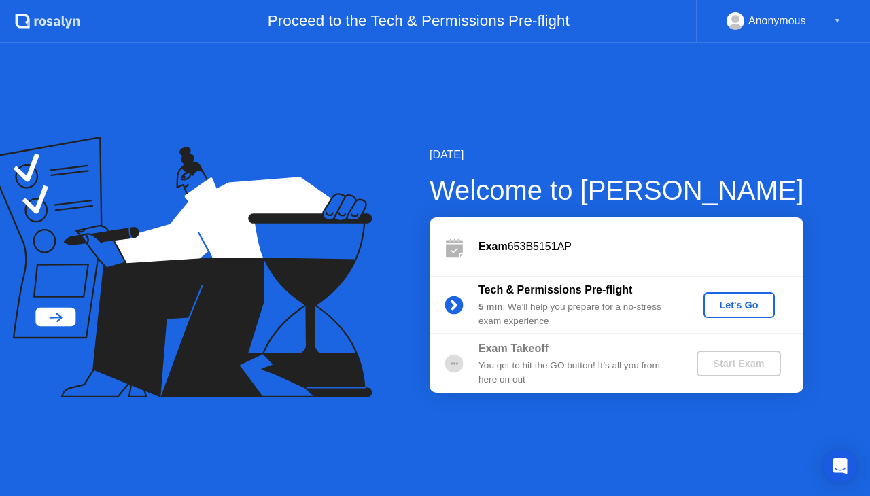
click at [449, 362] on circle at bounding box center [454, 364] width 18 height 18
click at [749, 300] on div "Let's Go" at bounding box center [739, 305] width 60 height 11
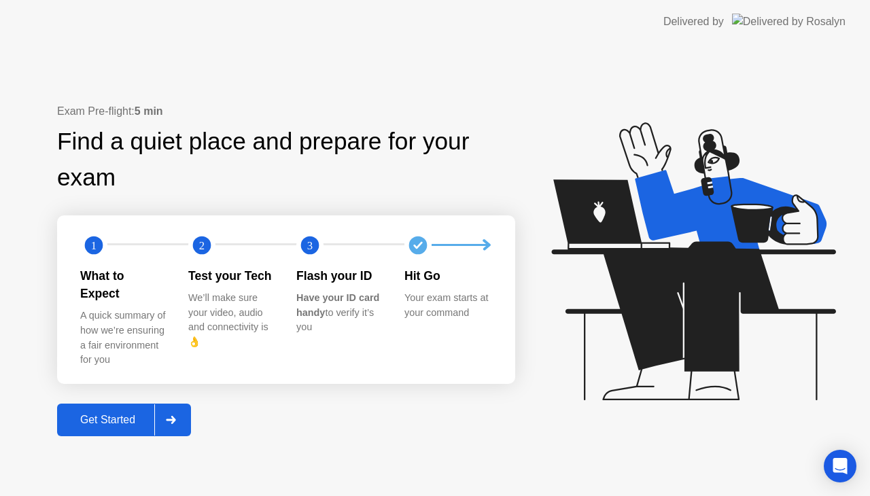
click at [96, 414] on div "Get Started" at bounding box center [107, 420] width 93 height 12
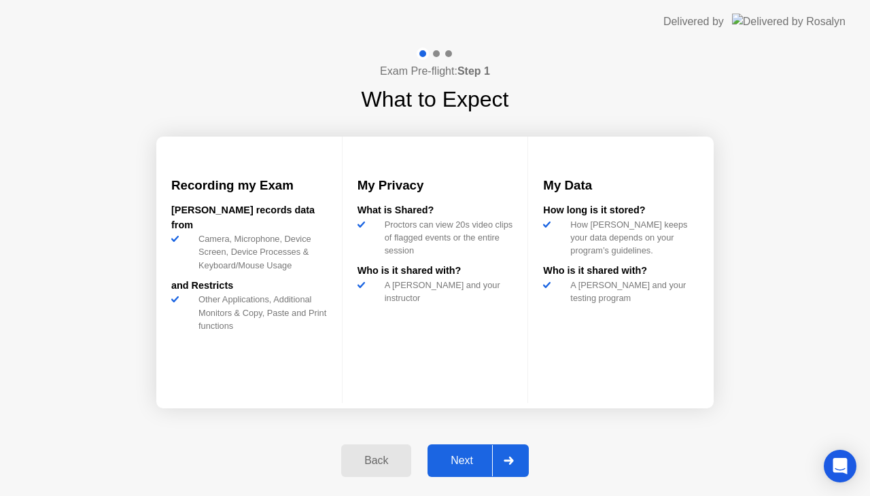
click at [461, 462] on div "Next" at bounding box center [461, 461] width 60 height 12
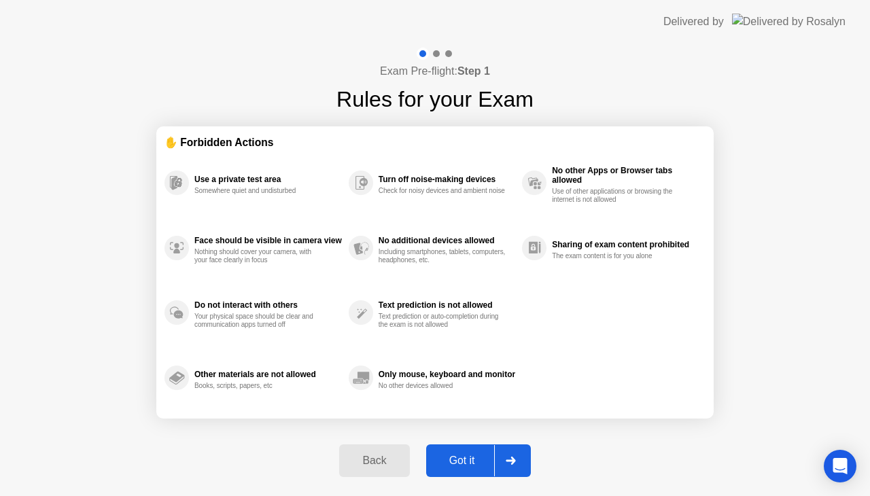
click at [637, 350] on div "Use a private test area Somewhere quiet and undisturbed Face should be visible …" at bounding box center [434, 280] width 541 height 260
click at [520, 463] on div at bounding box center [510, 460] width 33 height 31
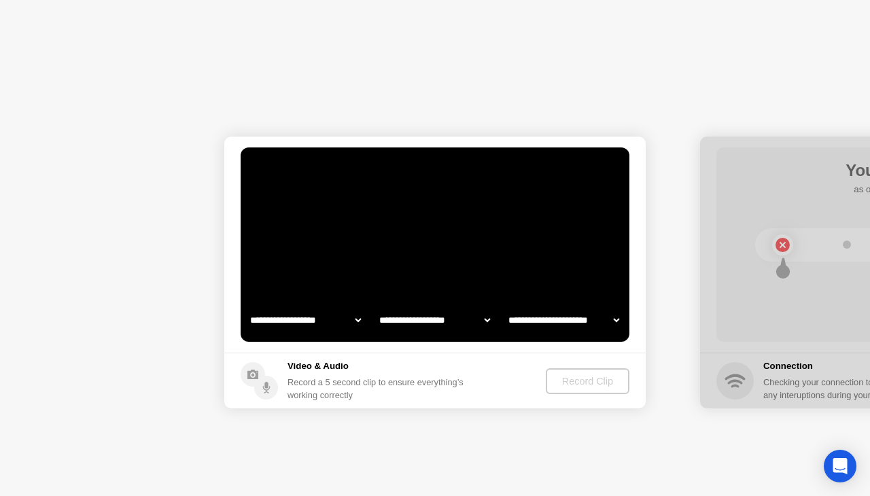
select select "**********"
select select "*******"
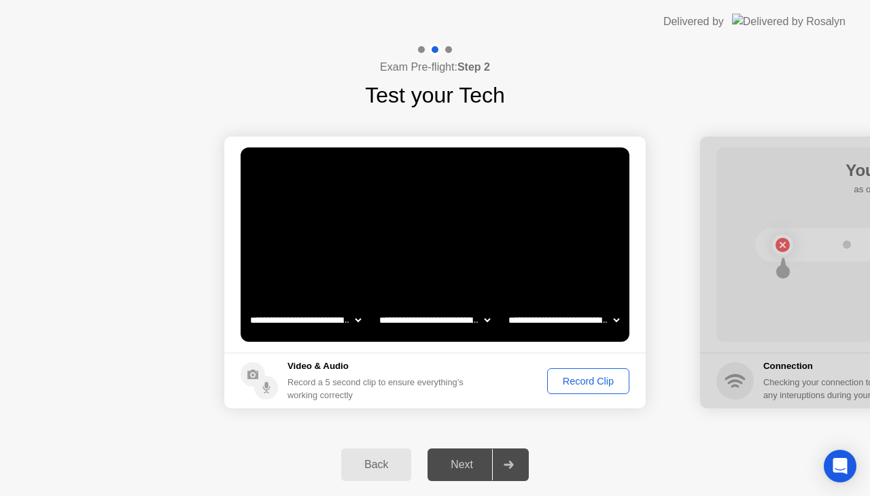
click at [461, 466] on div "Next" at bounding box center [461, 465] width 60 height 12
click at [601, 383] on div "Record Clip" at bounding box center [588, 381] width 73 height 11
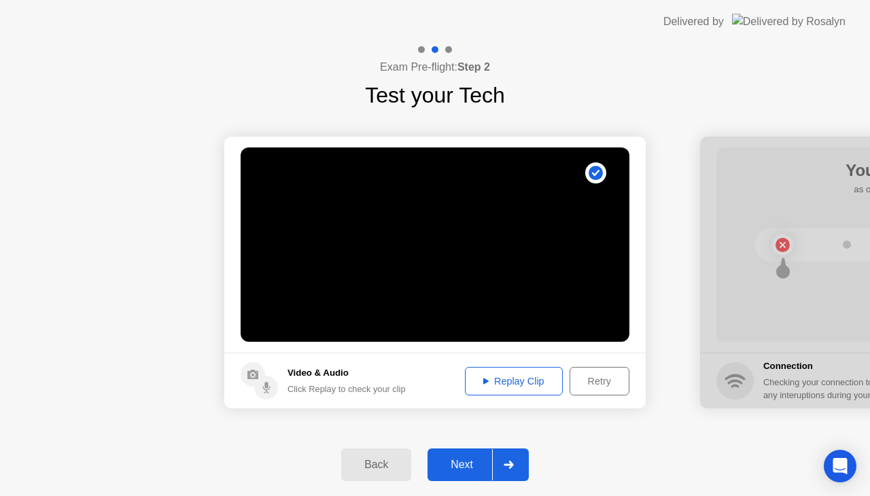
click at [480, 470] on div "Next" at bounding box center [461, 465] width 60 height 12
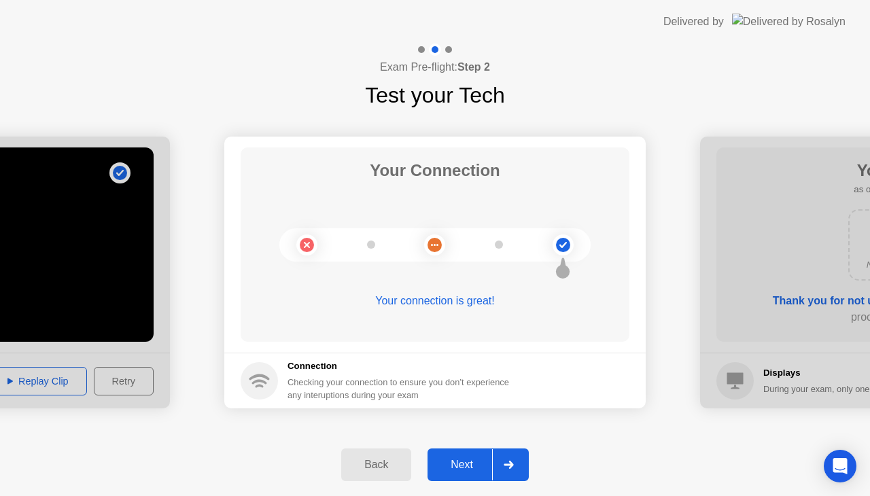
click at [461, 467] on div "Next" at bounding box center [461, 465] width 60 height 12
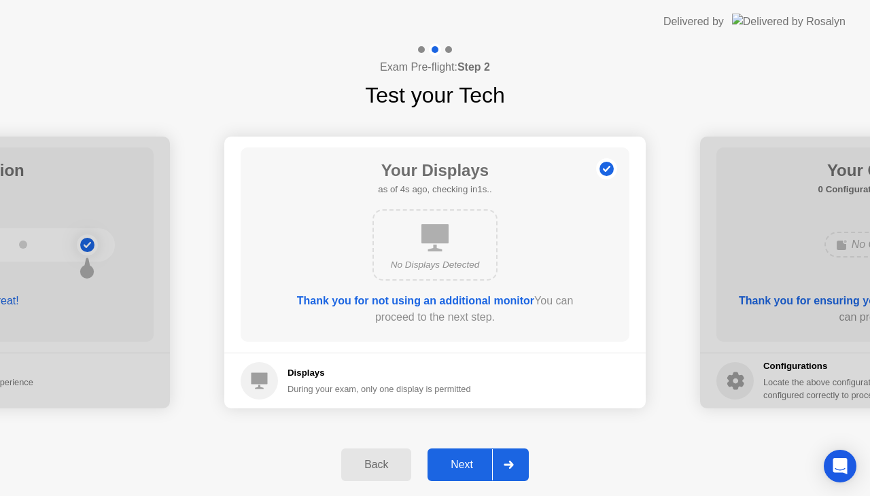
click at [470, 470] on div "Next" at bounding box center [461, 465] width 60 height 12
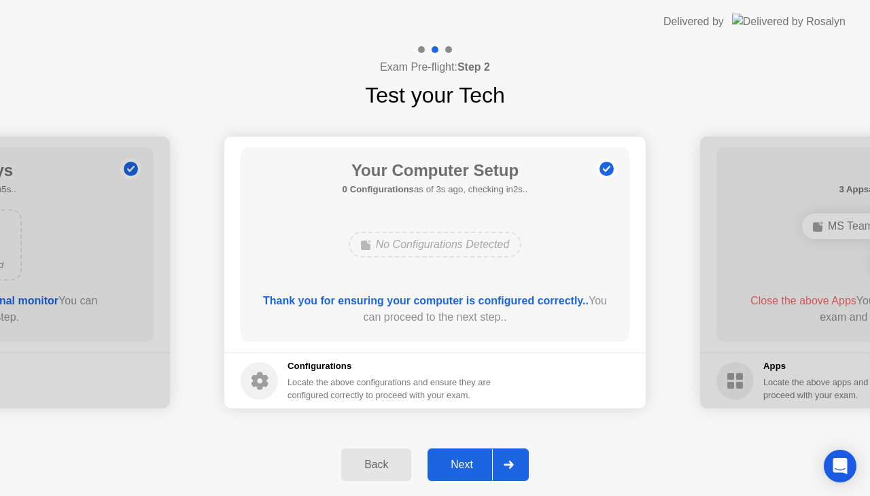
click at [473, 465] on div "Next" at bounding box center [461, 465] width 60 height 12
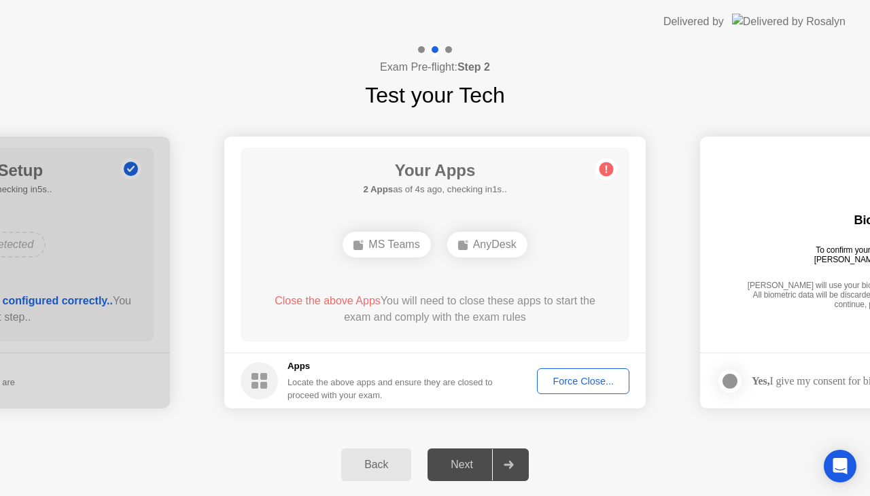
click at [327, 297] on span "Close the above Apps" at bounding box center [328, 301] width 106 height 12
click at [551, 379] on div "Force Close..." at bounding box center [583, 381] width 83 height 11
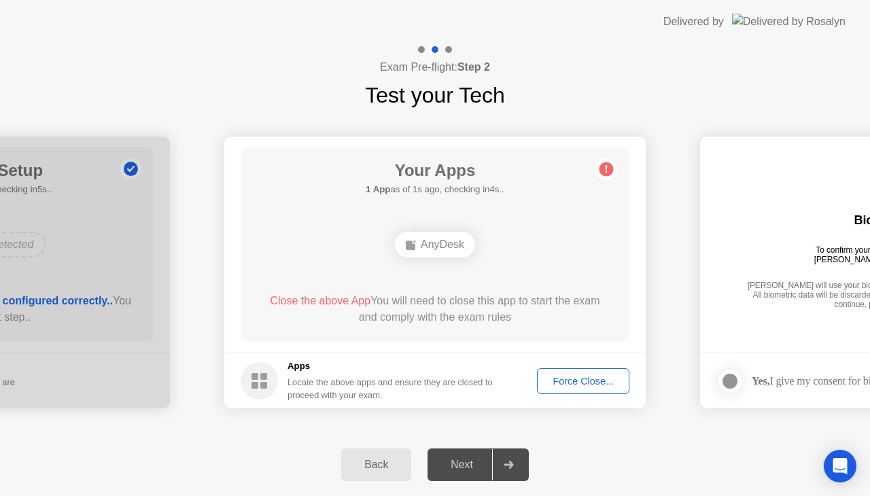
click at [564, 378] on div "Force Close..." at bounding box center [583, 381] width 83 height 11
click at [446, 245] on div "AnyDesk" at bounding box center [435, 245] width 80 height 26
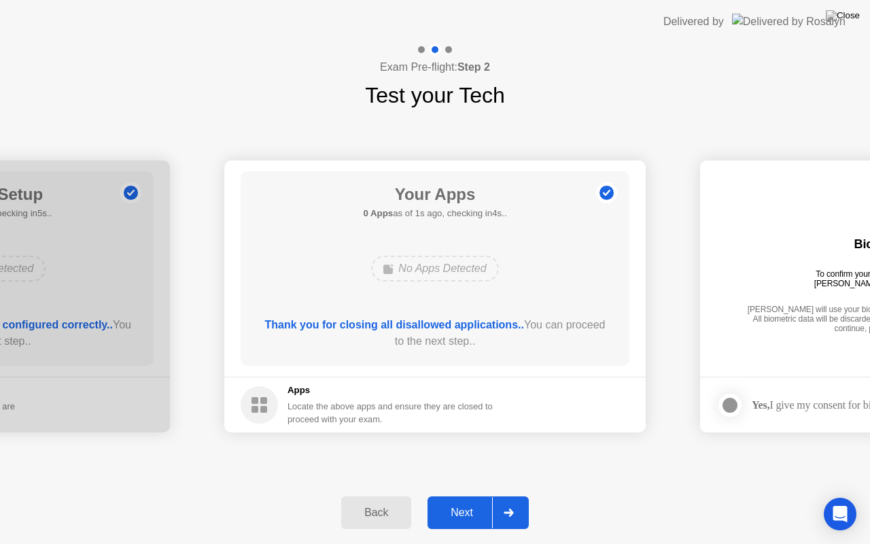
click at [475, 495] on div "Next" at bounding box center [461, 512] width 60 height 12
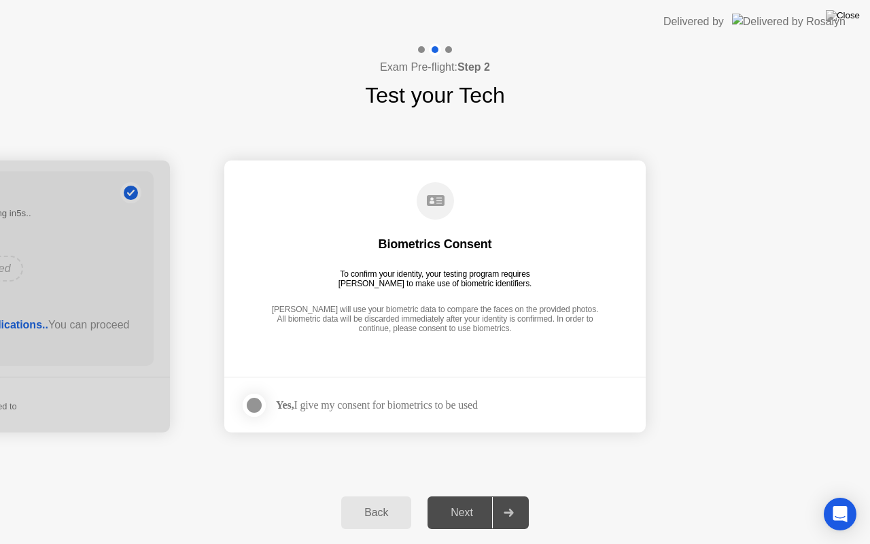
click at [262, 401] on div at bounding box center [254, 405] width 16 height 16
click at [459, 495] on div "Next" at bounding box center [461, 512] width 60 height 12
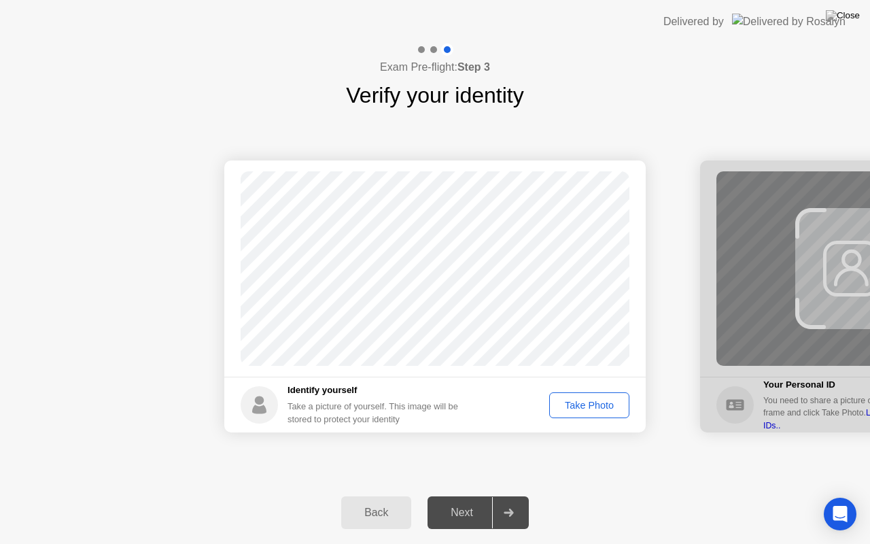
click at [588, 410] on div "Take Photo" at bounding box center [589, 405] width 71 height 11
click at [459, 495] on div "Next" at bounding box center [461, 512] width 60 height 12
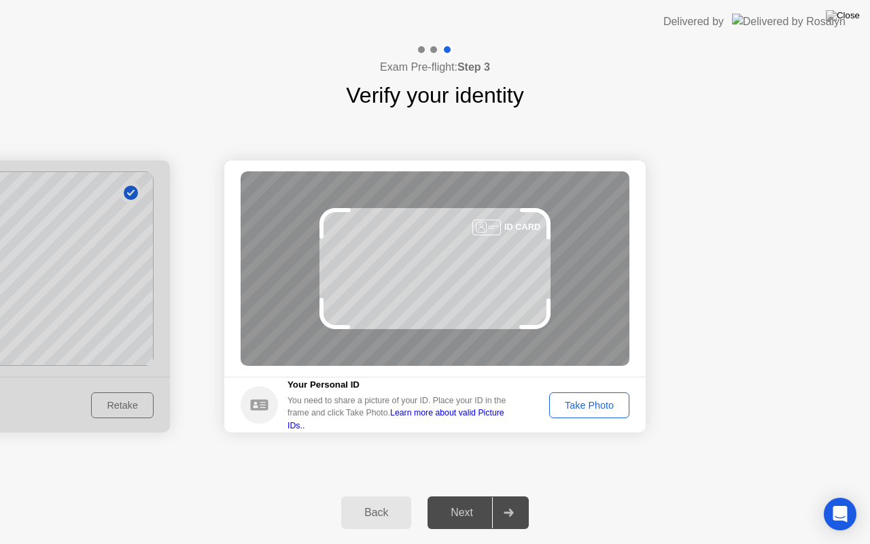
click at [596, 402] on div "Take Photo" at bounding box center [589, 405] width 71 height 11
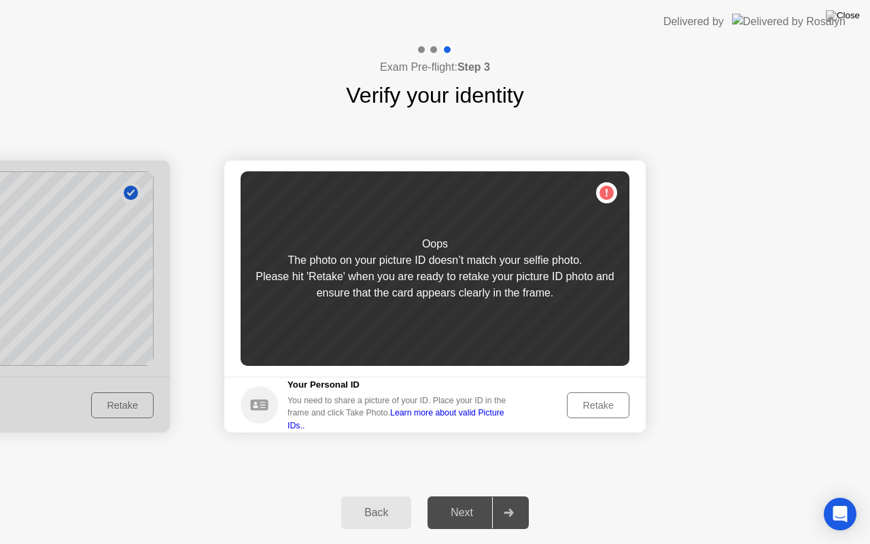
click at [379, 495] on div "Back" at bounding box center [376, 512] width 62 height 12
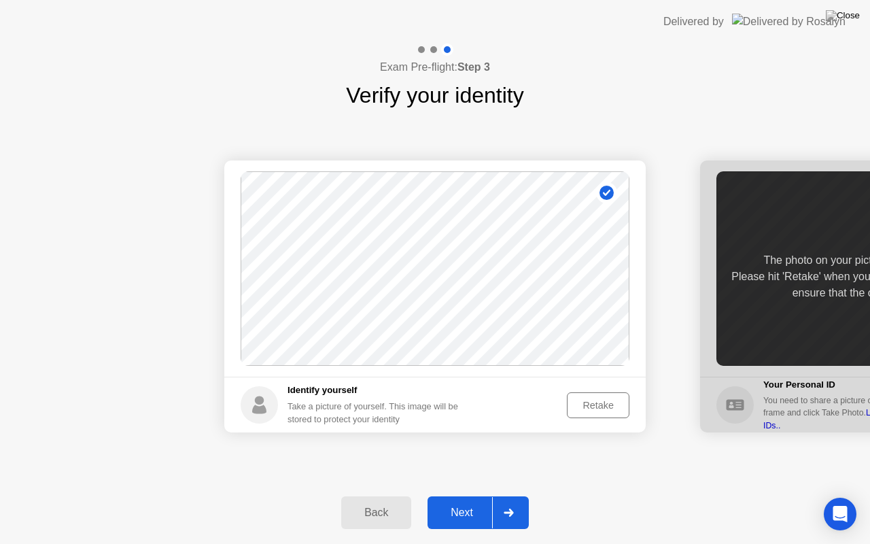
click at [603, 408] on div "Retake" at bounding box center [597, 405] width 53 height 11
click at [603, 408] on div "Take Photo" at bounding box center [589, 405] width 71 height 11
click at [459, 495] on button "Next" at bounding box center [477, 512] width 101 height 33
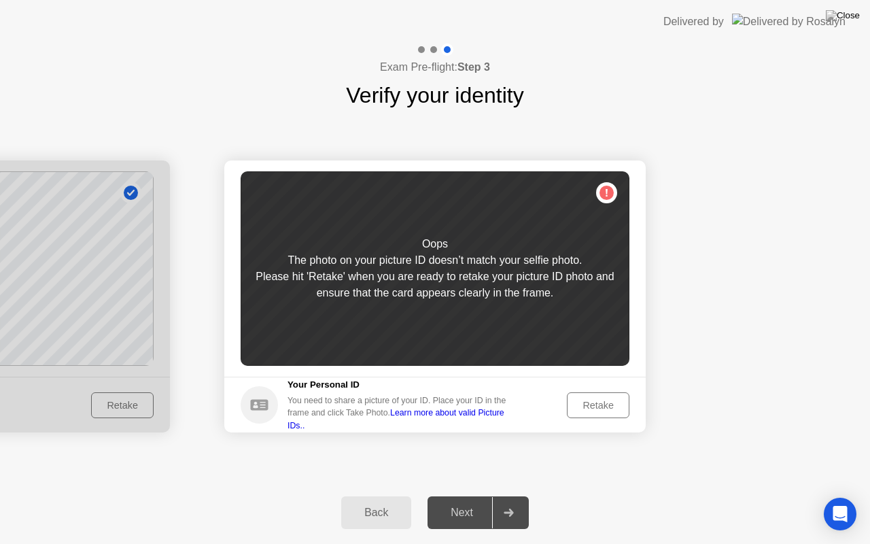
click at [604, 410] on div "Retake" at bounding box center [597, 405] width 53 height 11
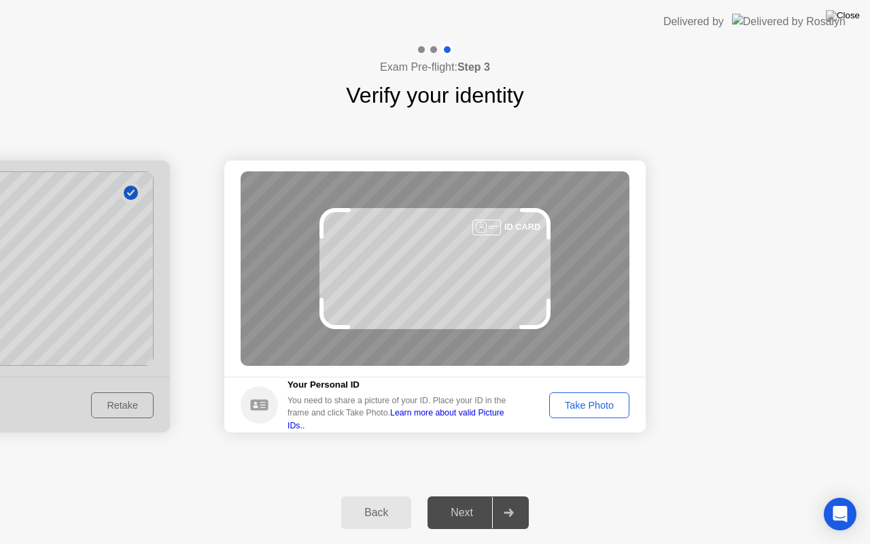
click at [616, 413] on button "Take Photo" at bounding box center [589, 405] width 80 height 26
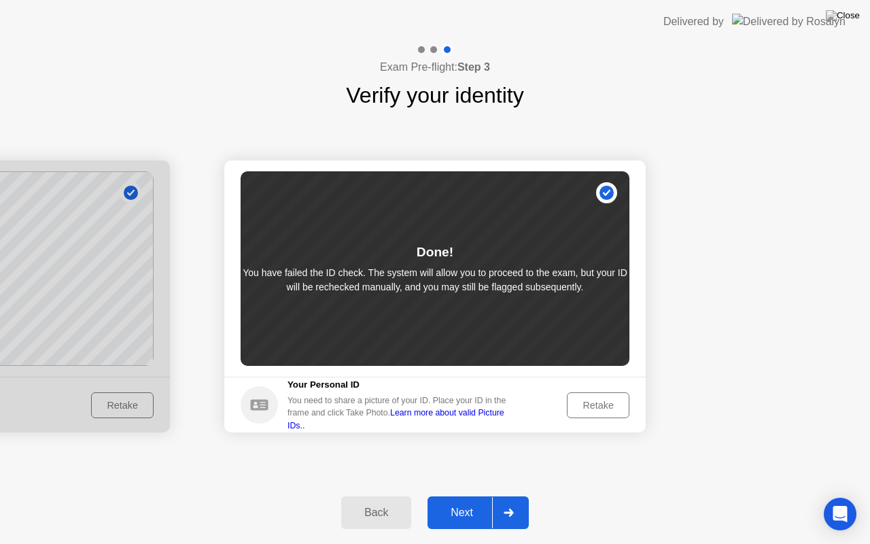
click at [469, 495] on div "Next" at bounding box center [461, 512] width 60 height 12
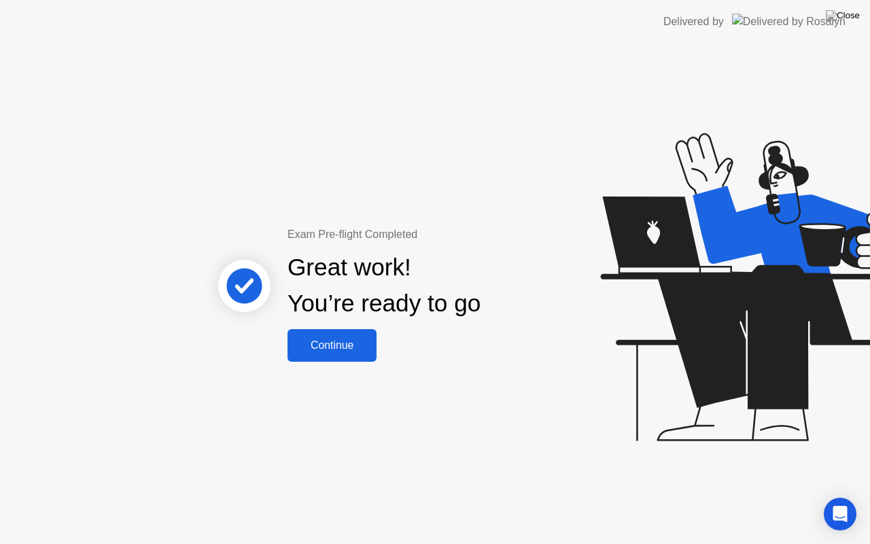
click at [340, 350] on div "Continue" at bounding box center [331, 345] width 81 height 12
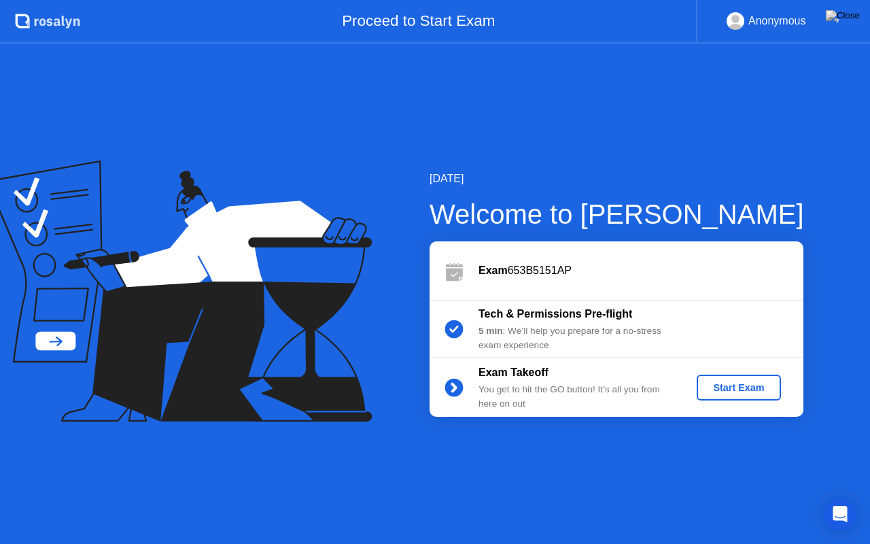
click at [724, 389] on div "Start Exam" at bounding box center [738, 387] width 73 height 11
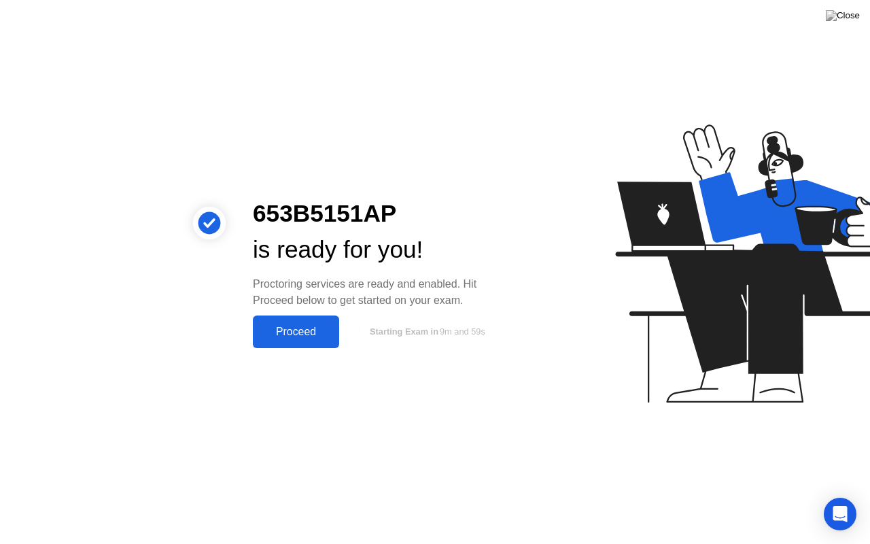
click at [292, 340] on button "Proceed" at bounding box center [296, 331] width 86 height 33
